Goal: Find specific page/section: Find specific page/section

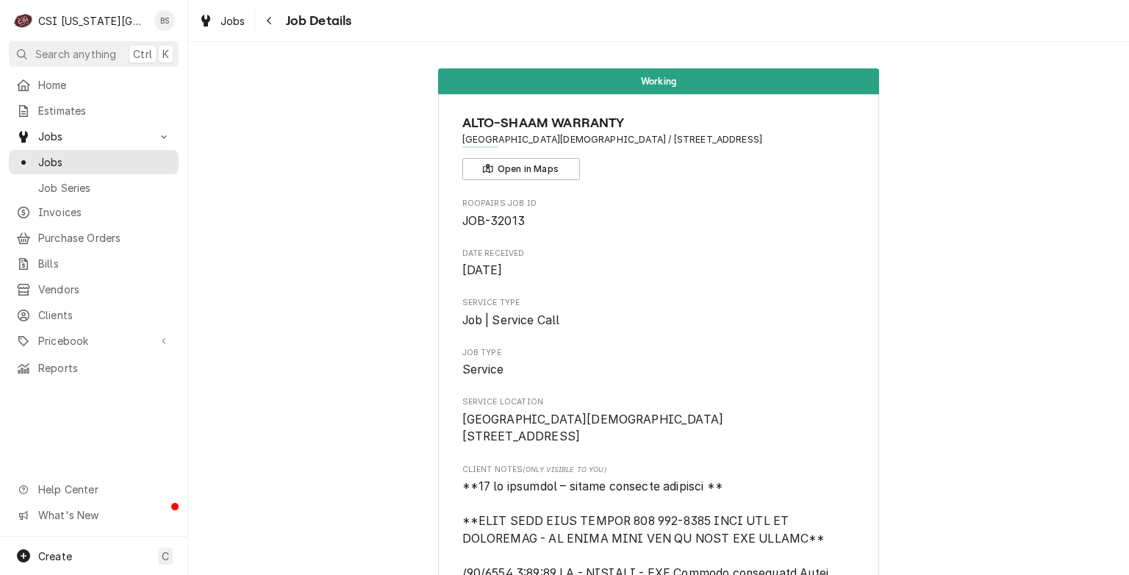
scroll to position [2234, 0]
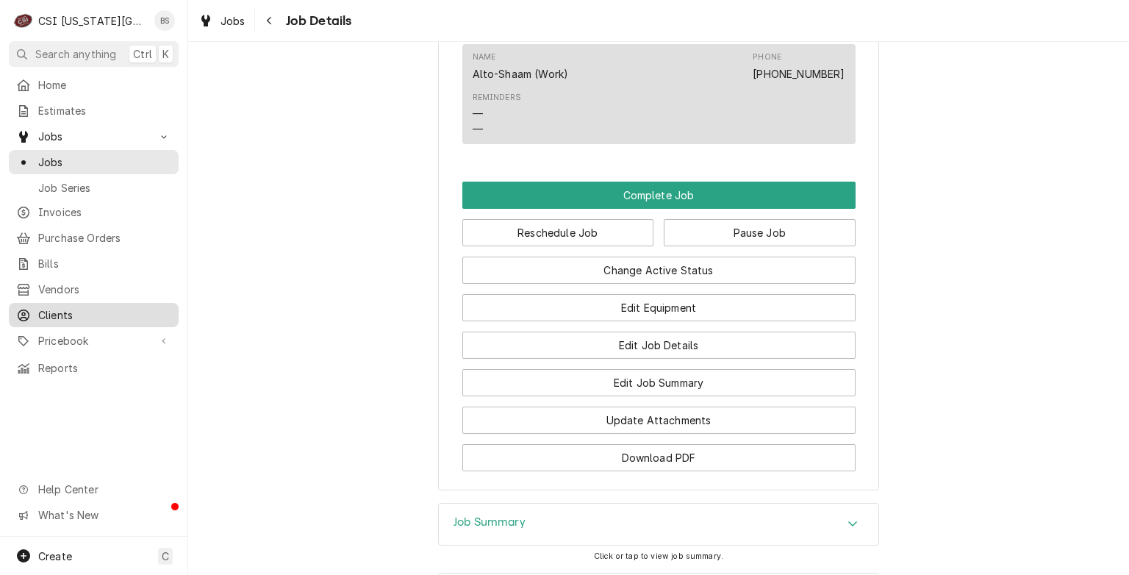
click at [57, 307] on span "Clients" at bounding box center [104, 314] width 133 height 15
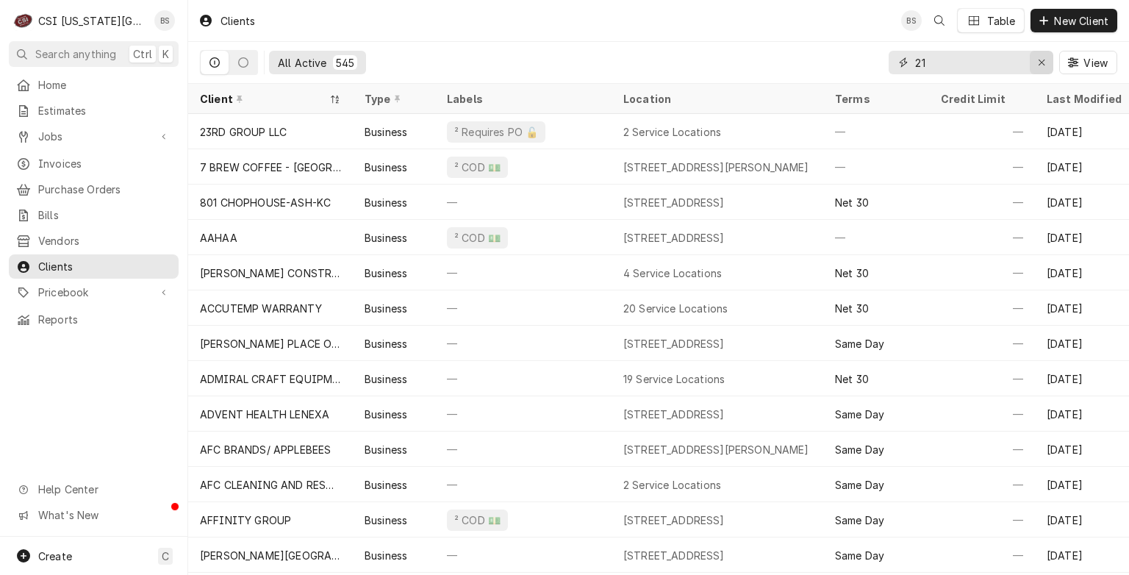
click at [1042, 63] on icon "Erase input" at bounding box center [1042, 62] width 8 height 10
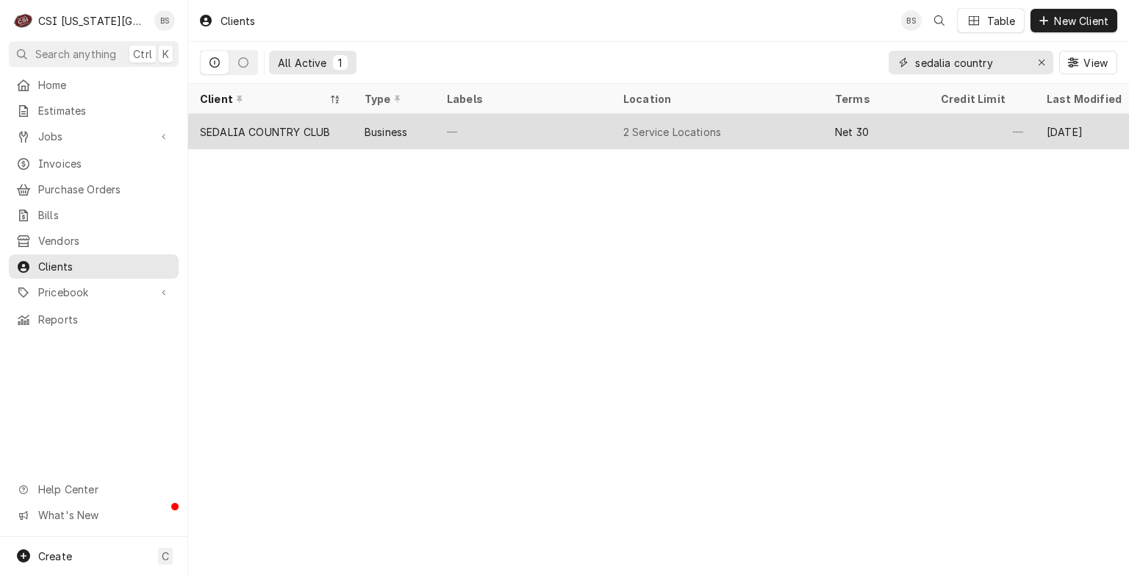
type input "sedalia country"
click at [262, 124] on div "SEDALIA COUNTRY CLUB" at bounding box center [265, 131] width 130 height 15
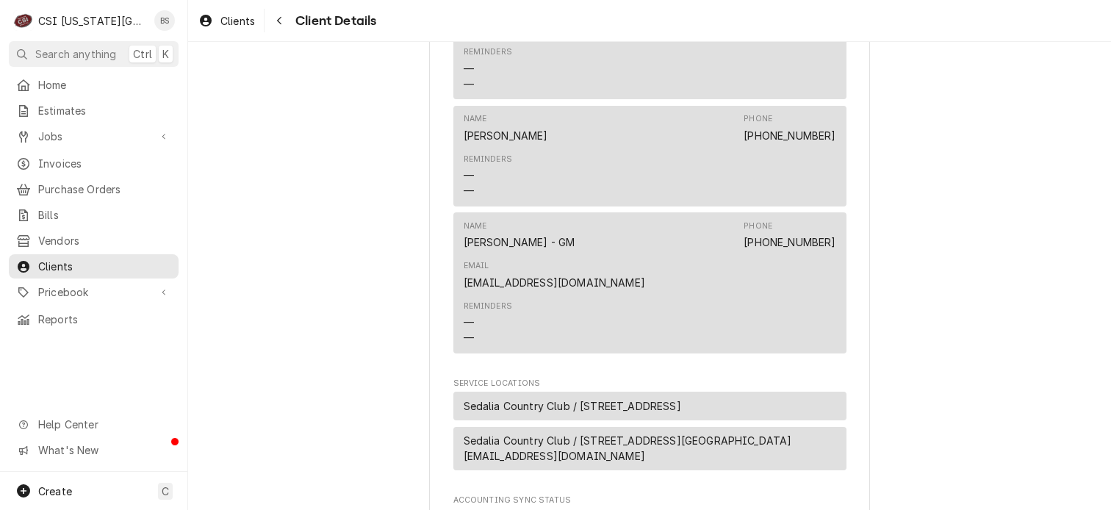
scroll to position [581, 0]
